Goal: Check status

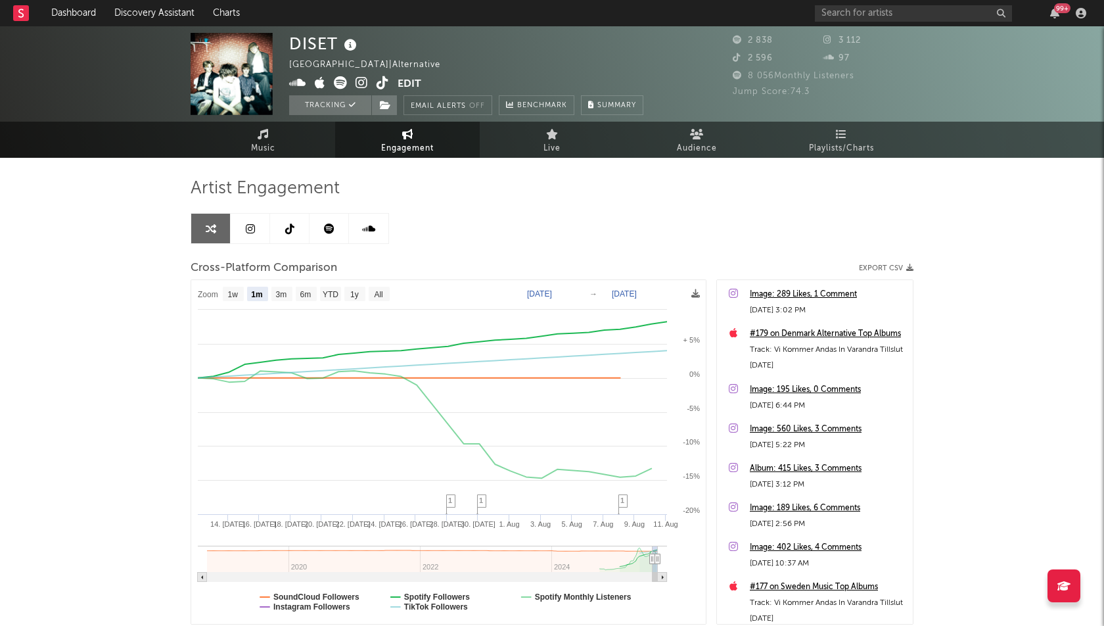
select select "1m"
click at [62, 13] on link "Dashboard" at bounding box center [73, 13] width 63 height 26
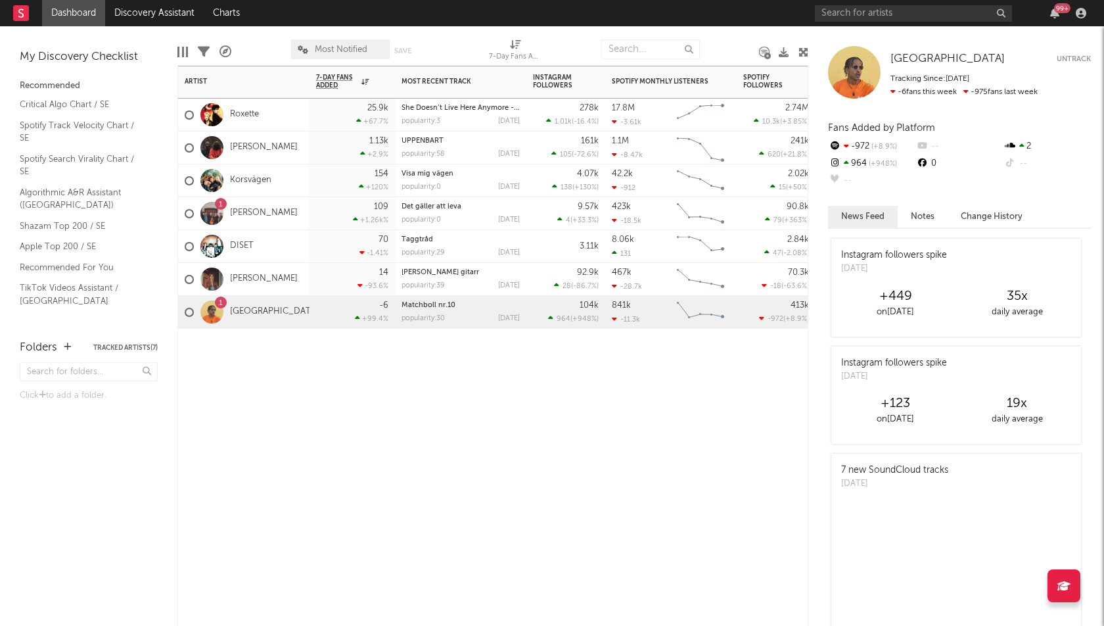
click at [253, 452] on div "Artist Notifications 7-Day Fans Added WoW % Change Most Recent Track Popularity…" at bounding box center [492, 346] width 631 height 560
click at [244, 242] on link "DISET" at bounding box center [242, 246] width 24 height 11
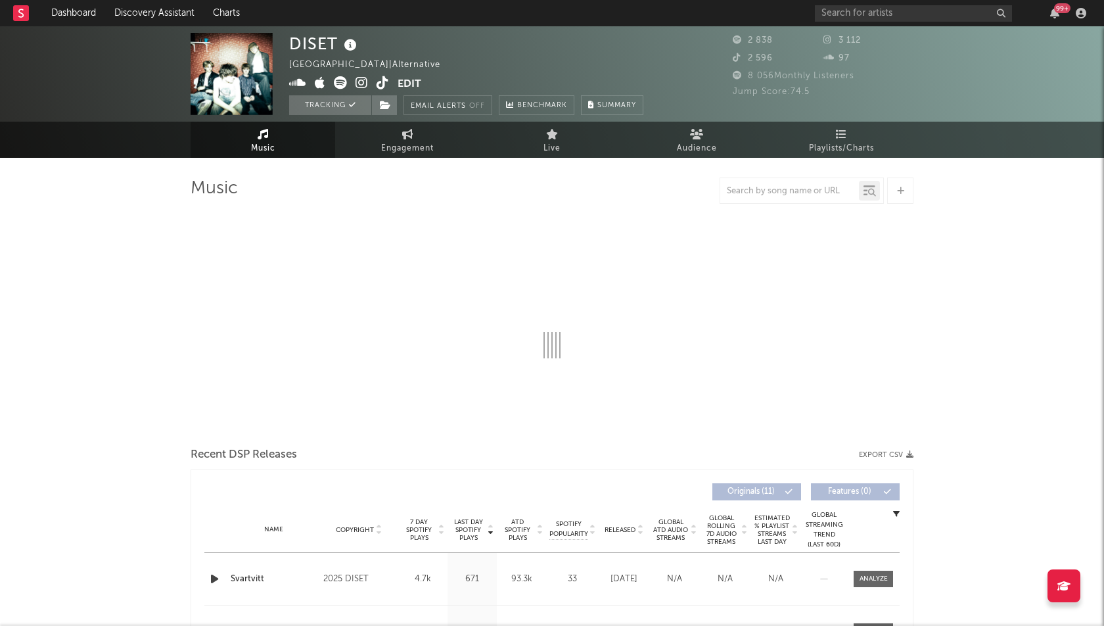
select select "6m"
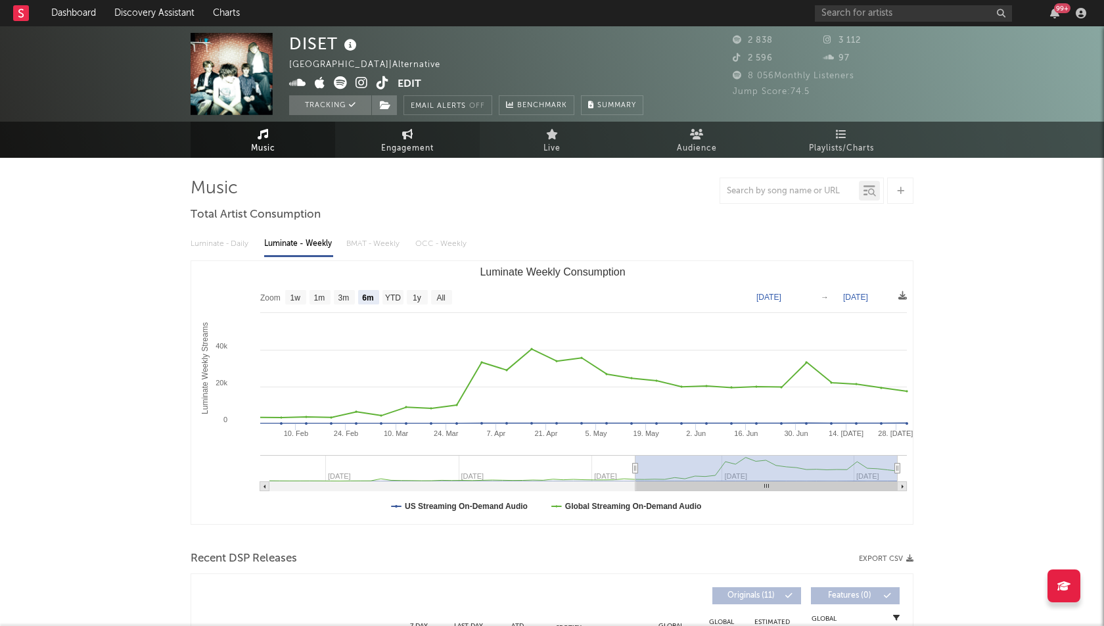
click at [397, 141] on span "Engagement" at bounding box center [407, 149] width 53 height 16
select select "1w"
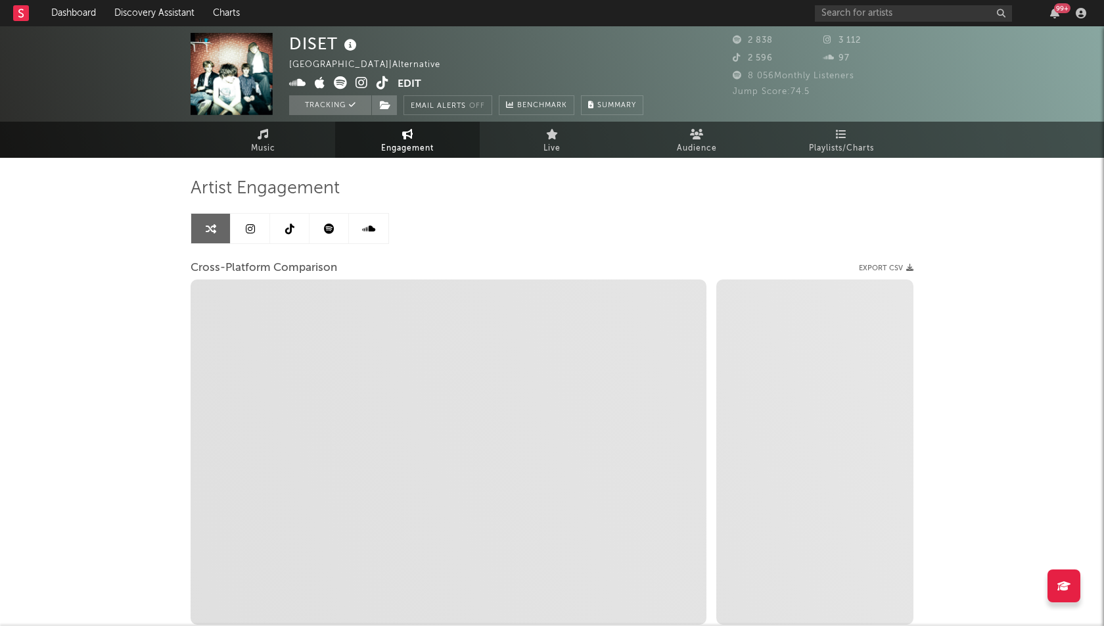
select select "1m"
